Goal: Browse casually

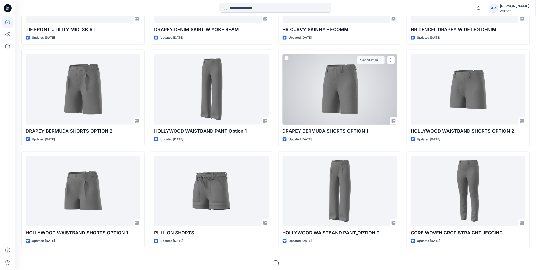
scroll to position [851, 0]
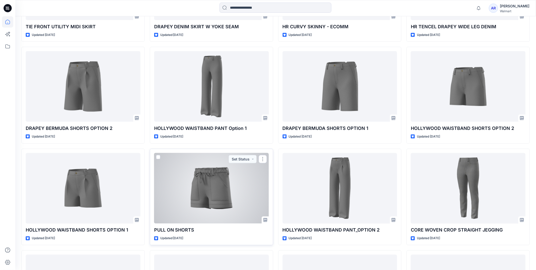
click at [218, 184] on div at bounding box center [211, 188] width 115 height 70
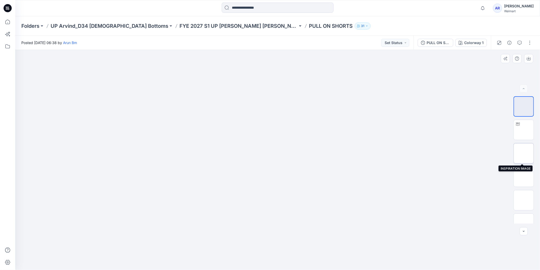
click at [524, 153] on img at bounding box center [524, 153] width 0 height 0
drag, startPoint x: 304, startPoint y: 112, endPoint x: 289, endPoint y: 158, distance: 47.5
click at [289, 35] on img at bounding box center [277, 35] width 285 height 0
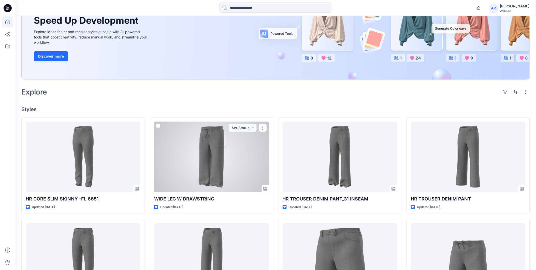
scroll to position [60, 0]
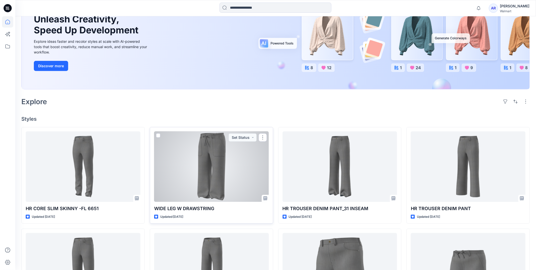
click at [201, 163] on div at bounding box center [211, 166] width 115 height 70
